Goal: Task Accomplishment & Management: Complete application form

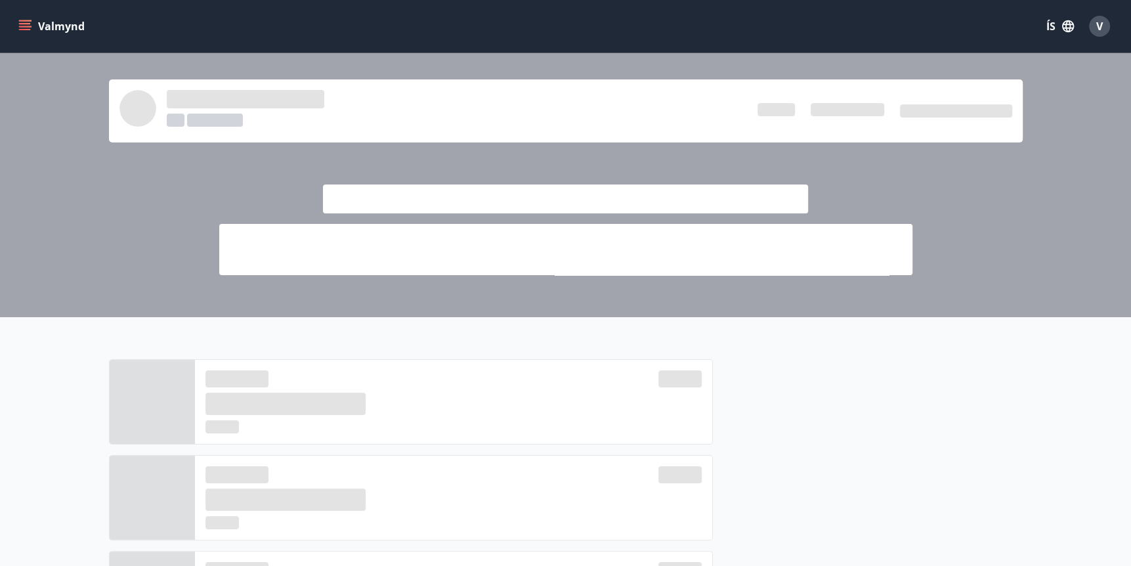
click at [22, 24] on icon "menu" at bounding box center [25, 23] width 12 height 1
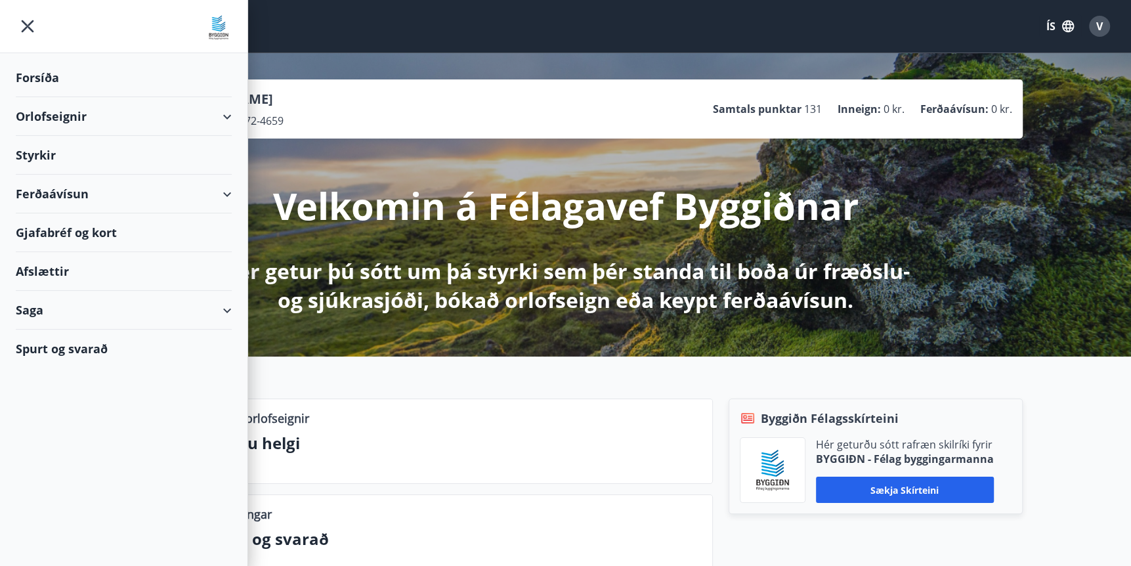
click at [34, 97] on div "Styrkir" at bounding box center [124, 77] width 216 height 39
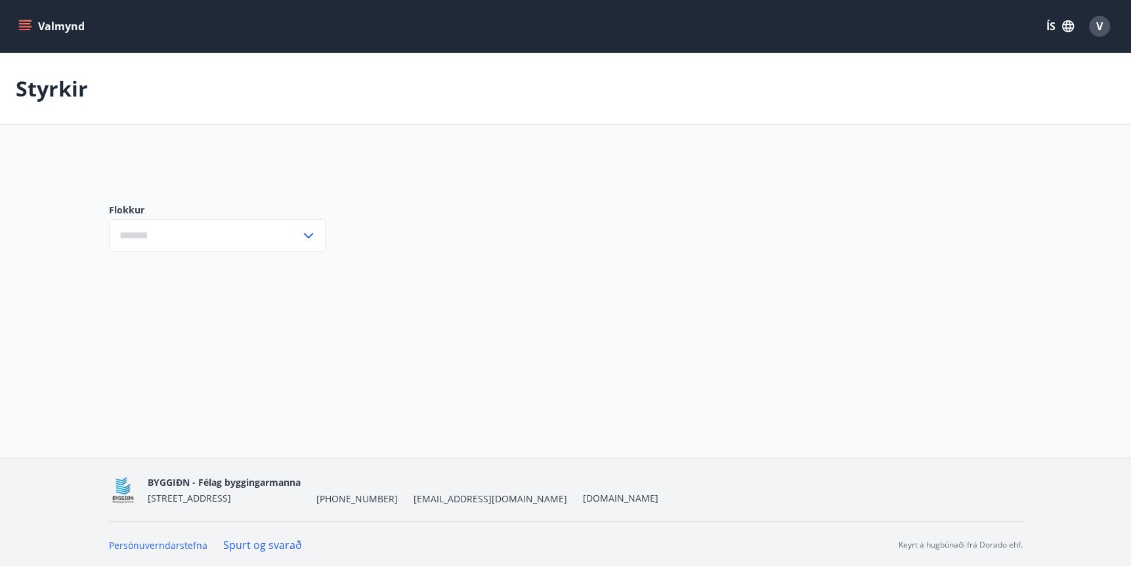
type input "***"
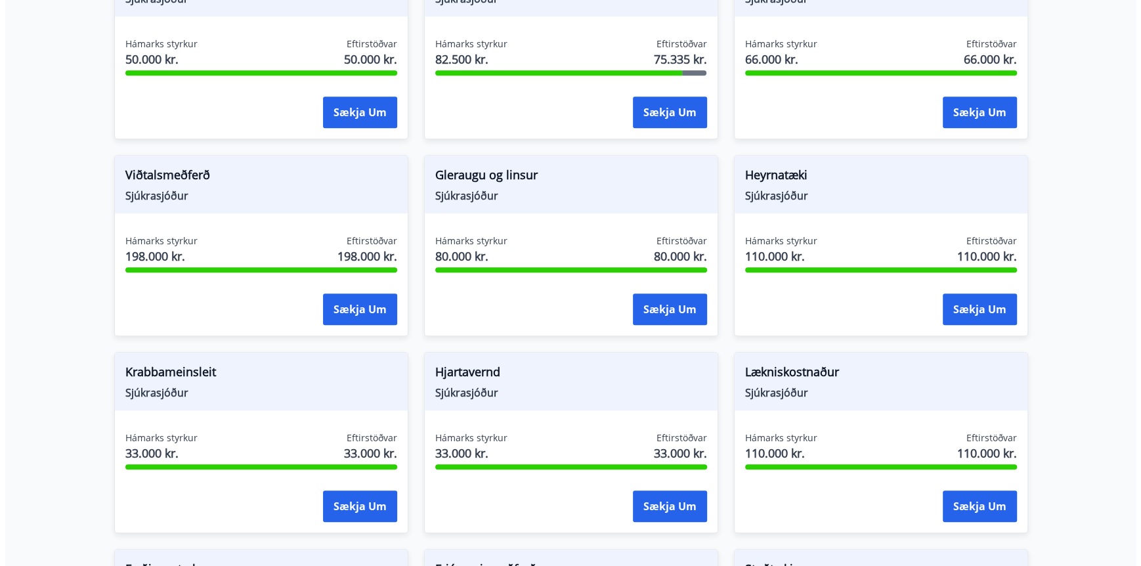
scroll to position [525, 0]
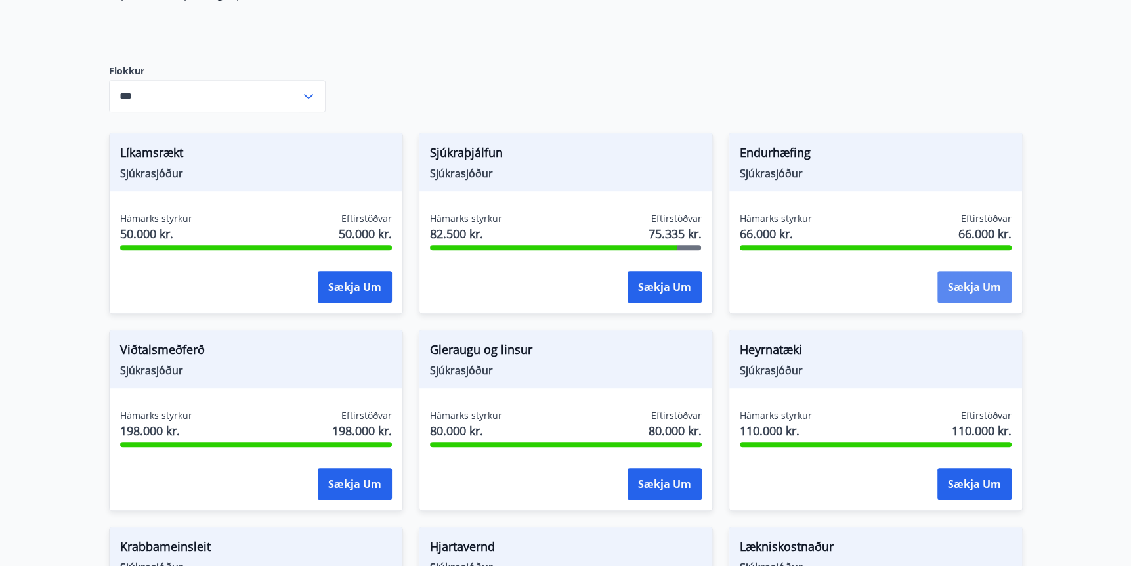
click at [982, 286] on button "Sækja um" at bounding box center [975, 287] width 74 height 32
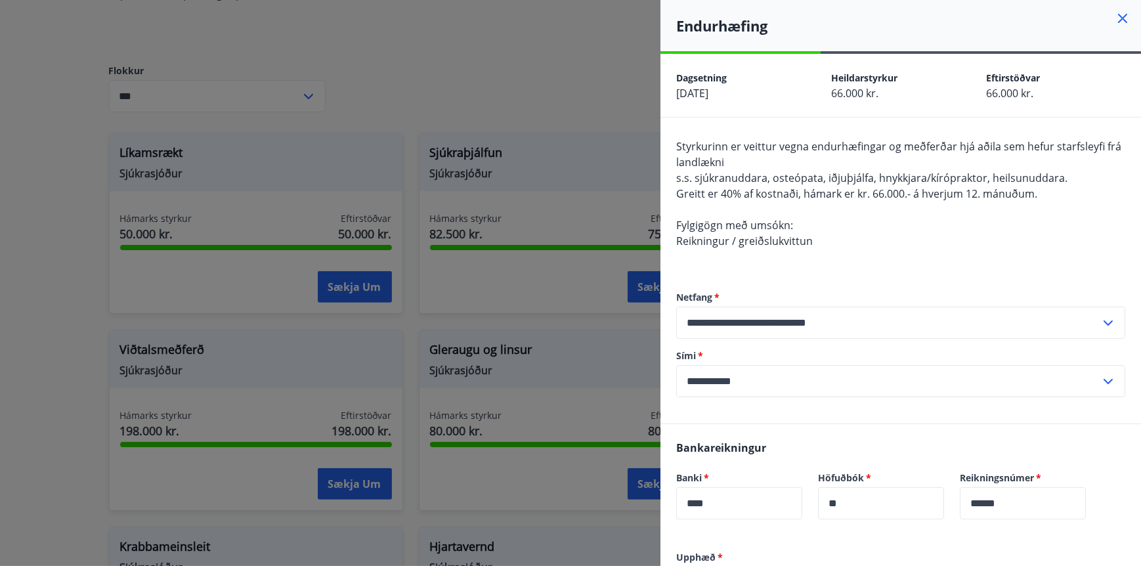
click at [1115, 22] on icon at bounding box center [1123, 19] width 16 height 16
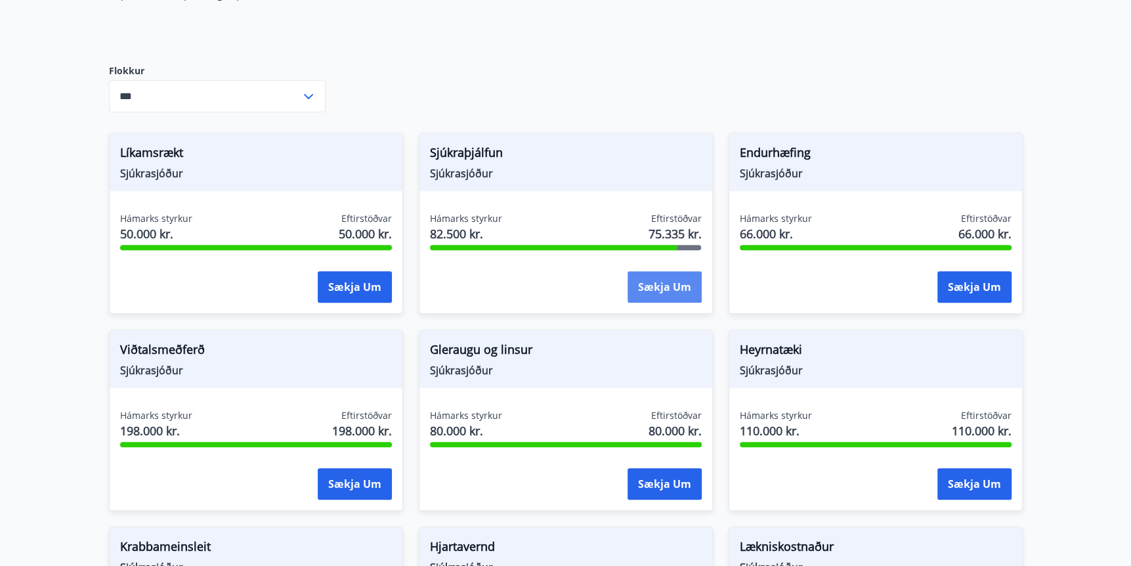
click at [660, 285] on button "Sækja um" at bounding box center [665, 287] width 74 height 32
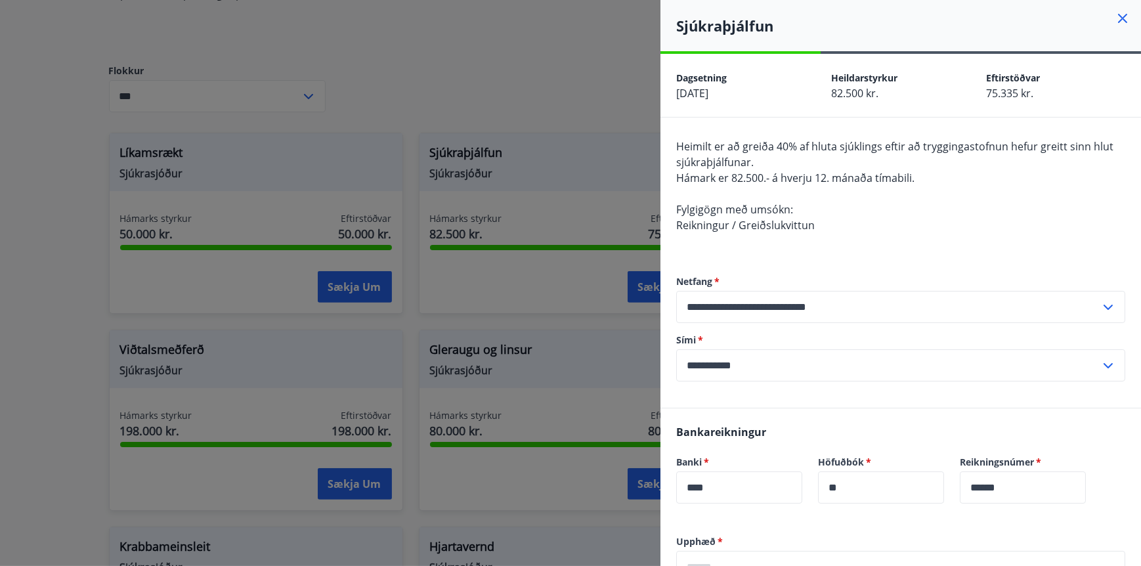
click at [1118, 18] on icon at bounding box center [1123, 19] width 16 height 16
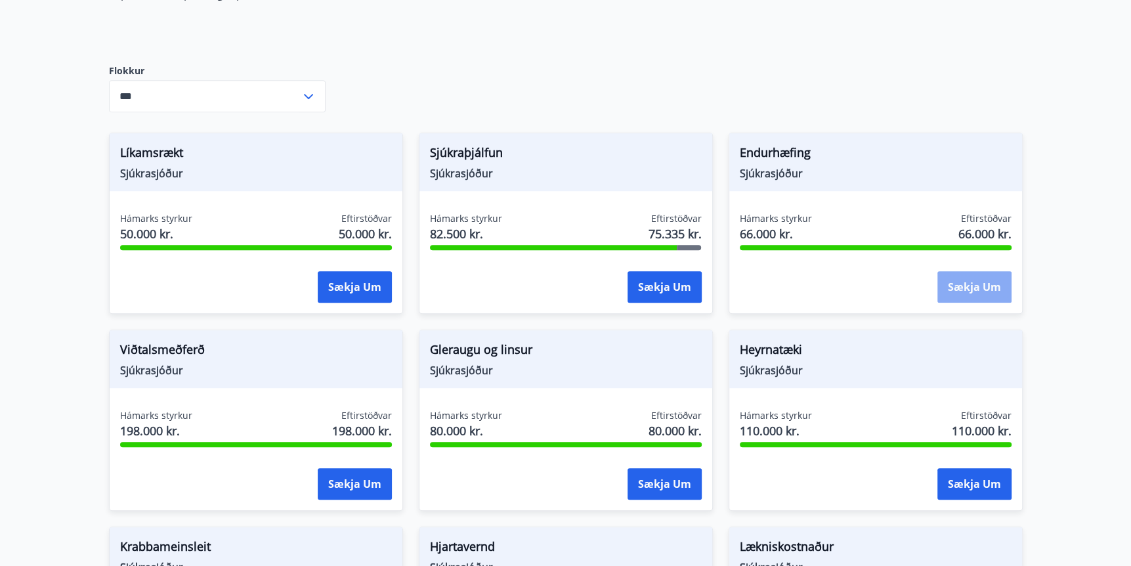
click at [985, 287] on button "Sækja um" at bounding box center [975, 287] width 74 height 32
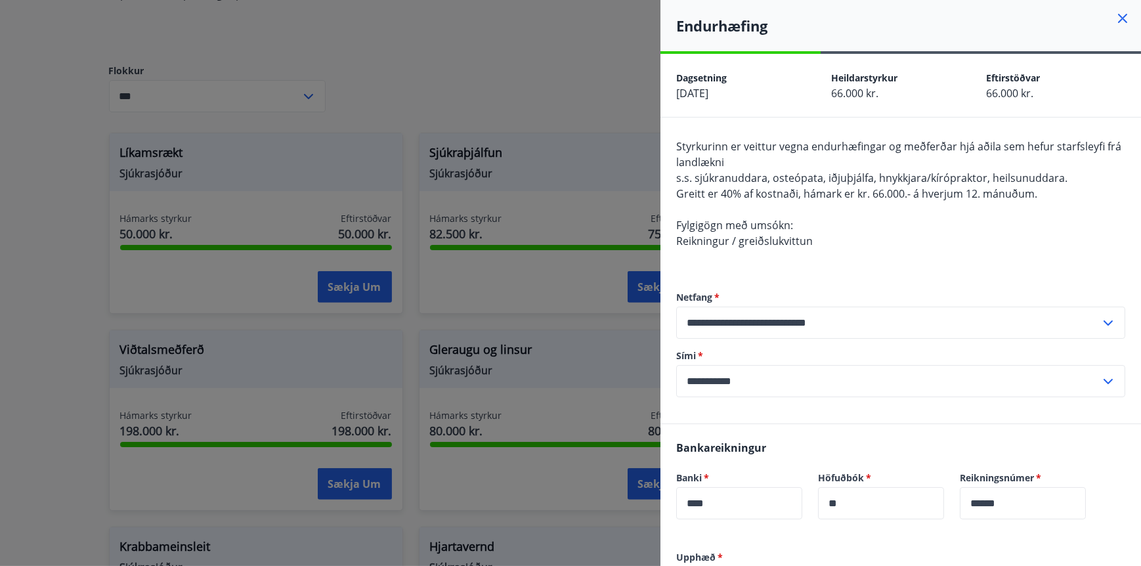
click at [1115, 14] on icon at bounding box center [1123, 19] width 16 height 16
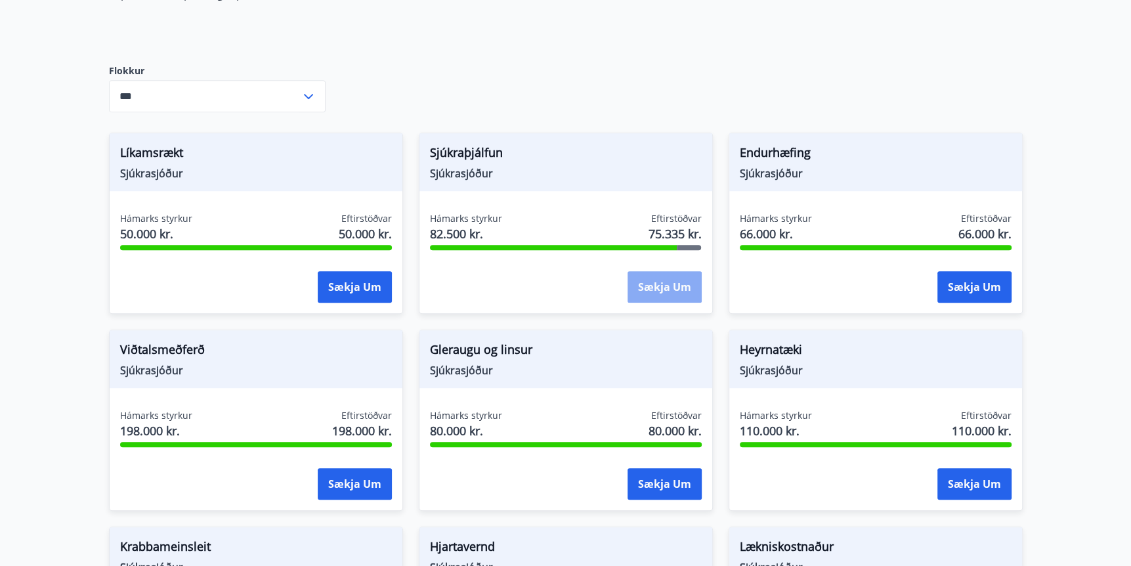
click at [678, 290] on button "Sækja um" at bounding box center [665, 287] width 74 height 32
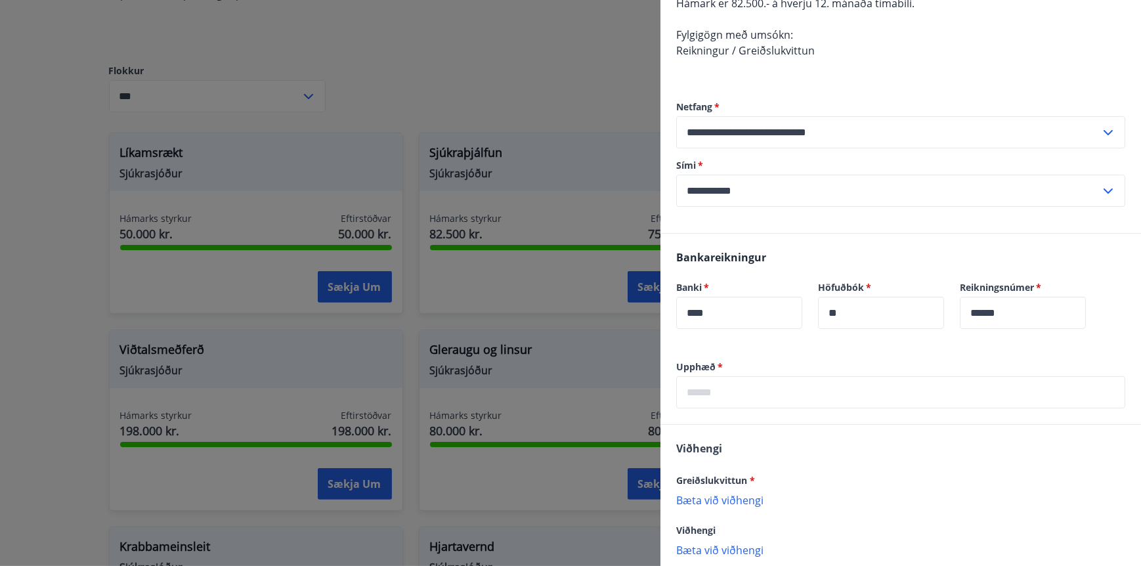
scroll to position [246, 0]
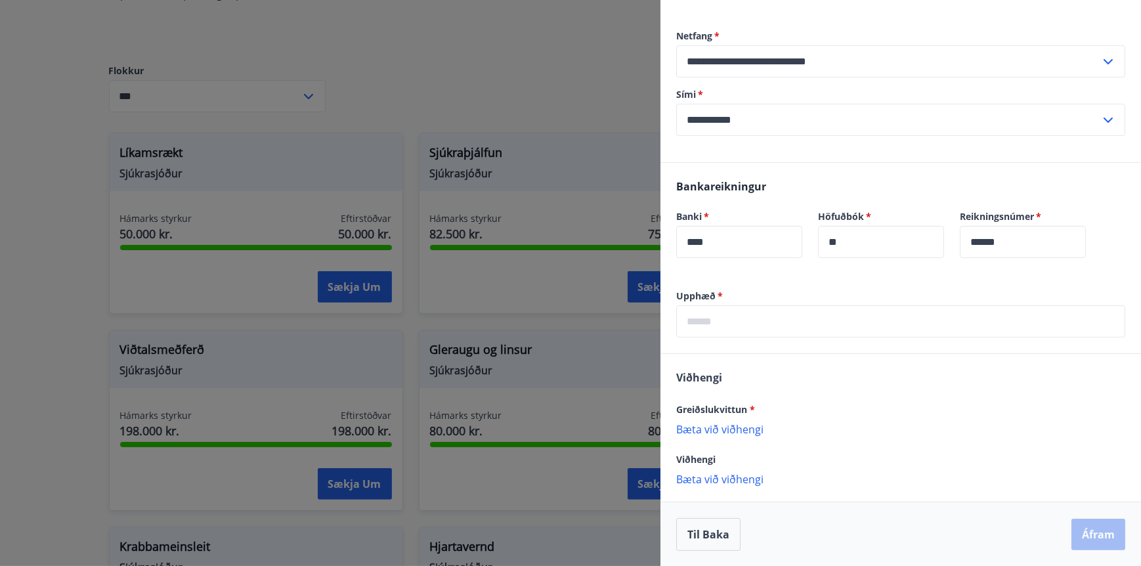
click at [710, 324] on input "text" at bounding box center [900, 321] width 449 height 32
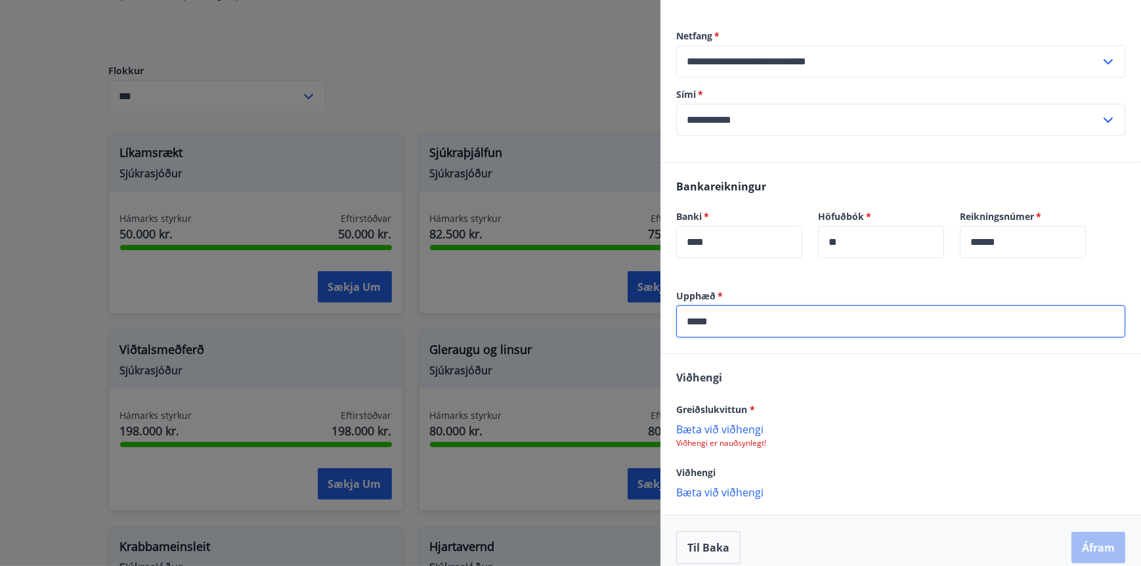
type input "*****"
click at [726, 425] on p "Bæta við viðhengi" at bounding box center [900, 428] width 449 height 13
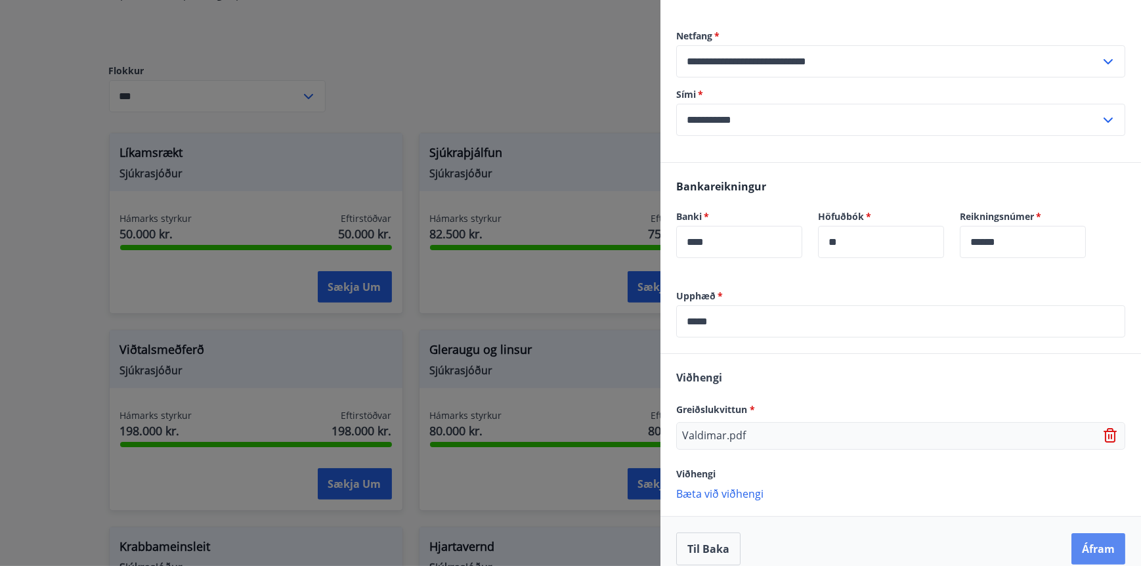
click at [1091, 546] on button "Áfram" at bounding box center [1099, 549] width 54 height 32
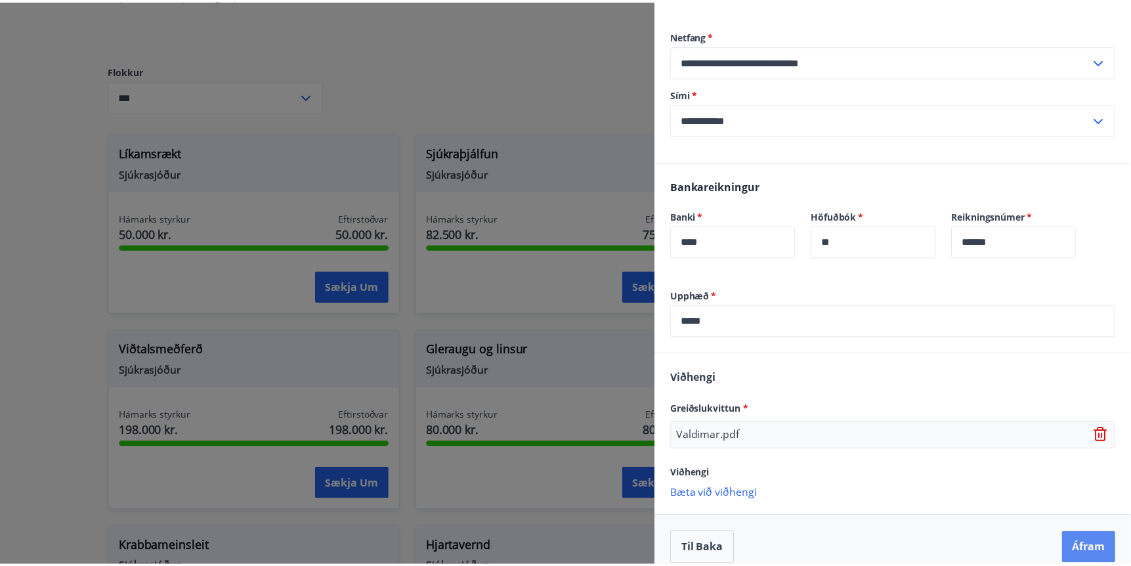
scroll to position [0, 0]
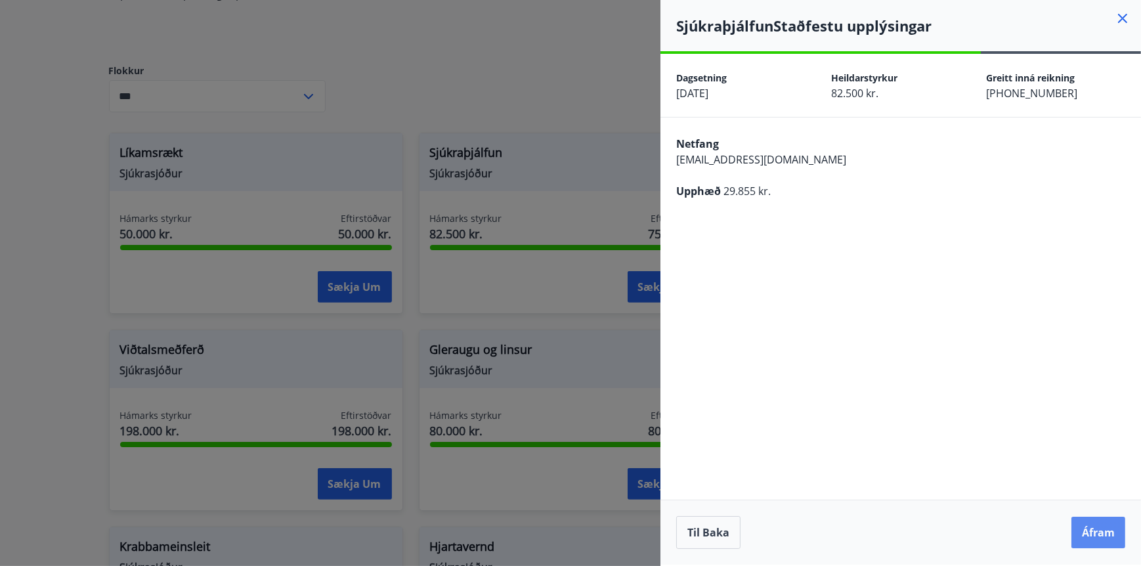
click at [1091, 535] on button "Áfram" at bounding box center [1099, 533] width 54 height 32
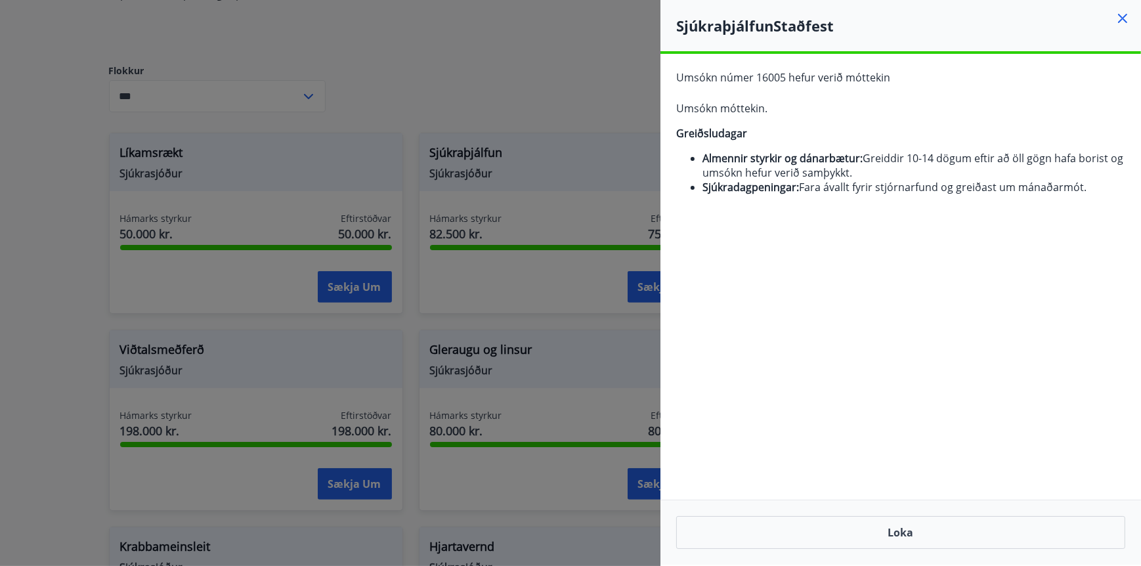
click at [1123, 17] on icon at bounding box center [1122, 18] width 9 height 9
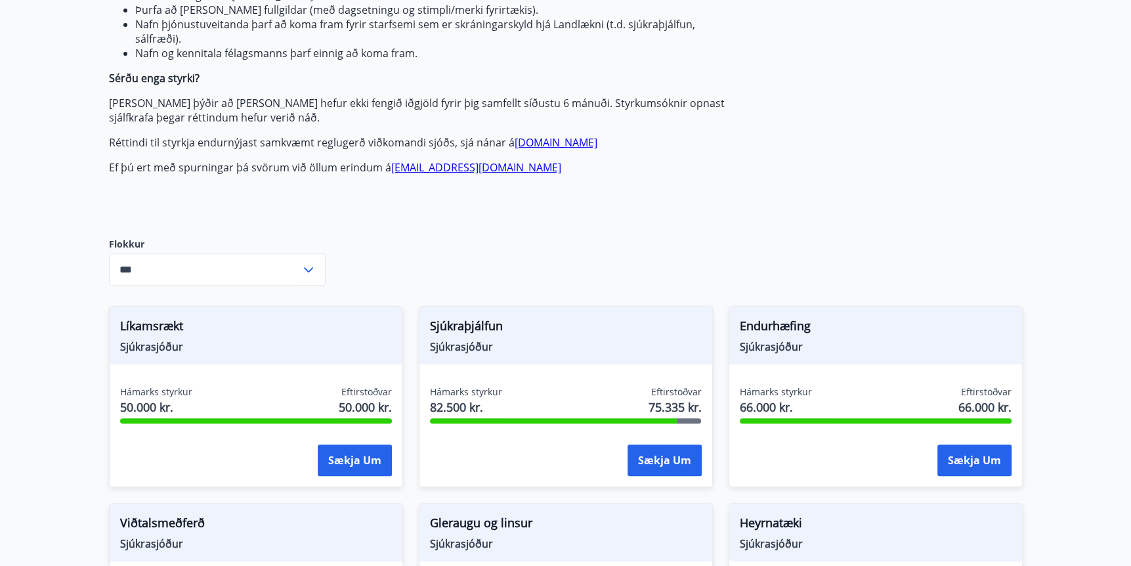
scroll to position [333, 0]
